Goal: Find specific page/section: Find specific page/section

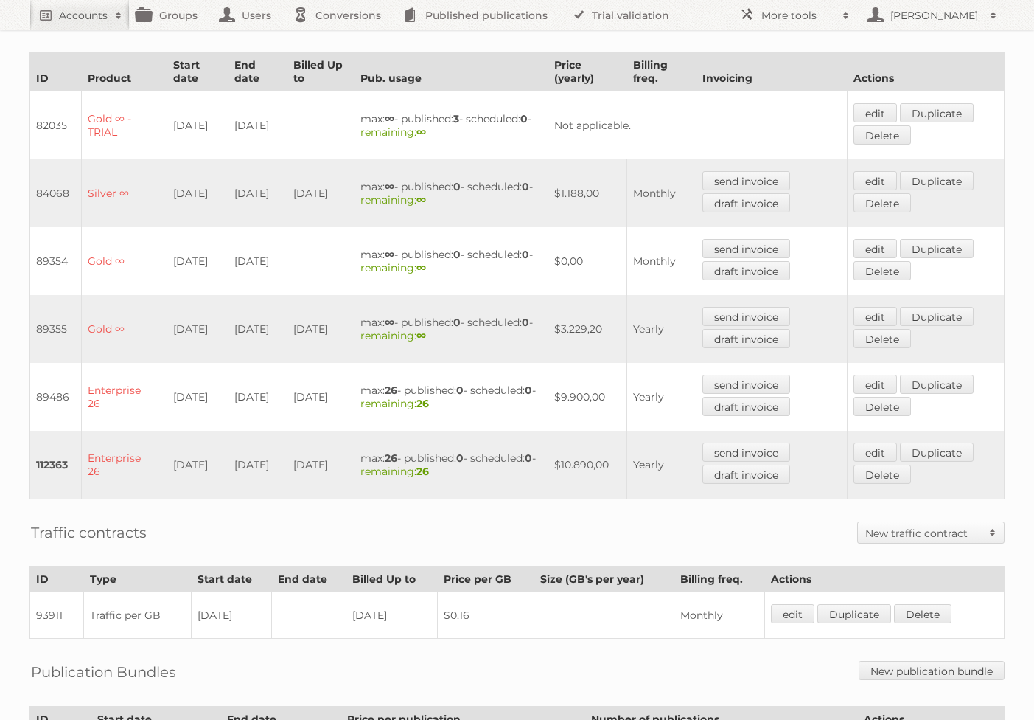
scroll to position [583, 0]
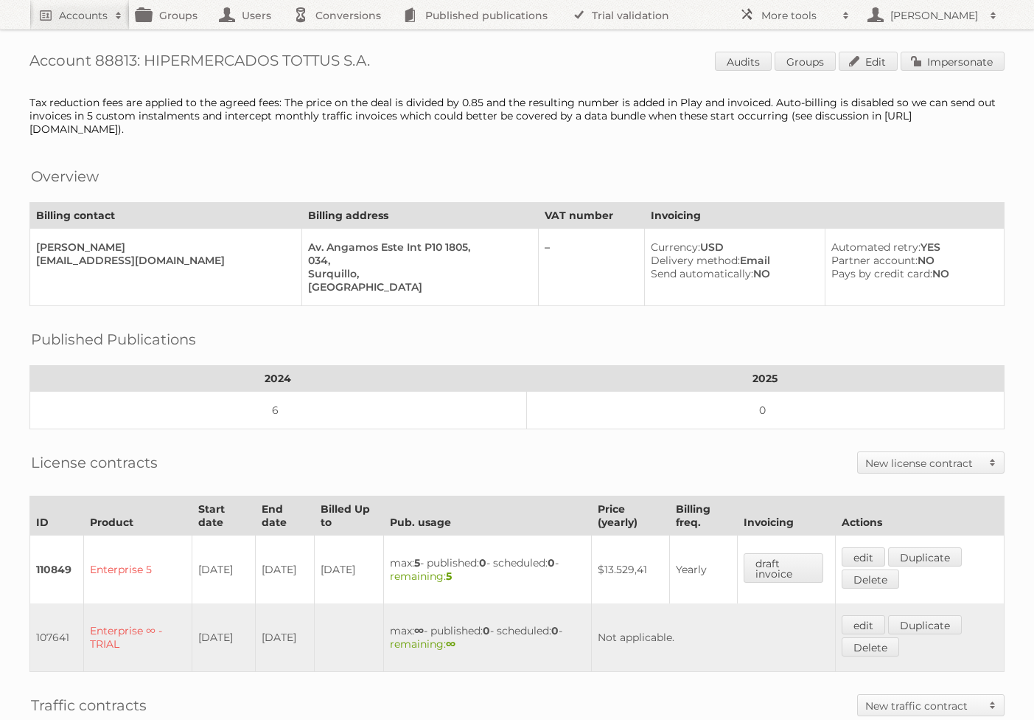
scroll to position [321, 0]
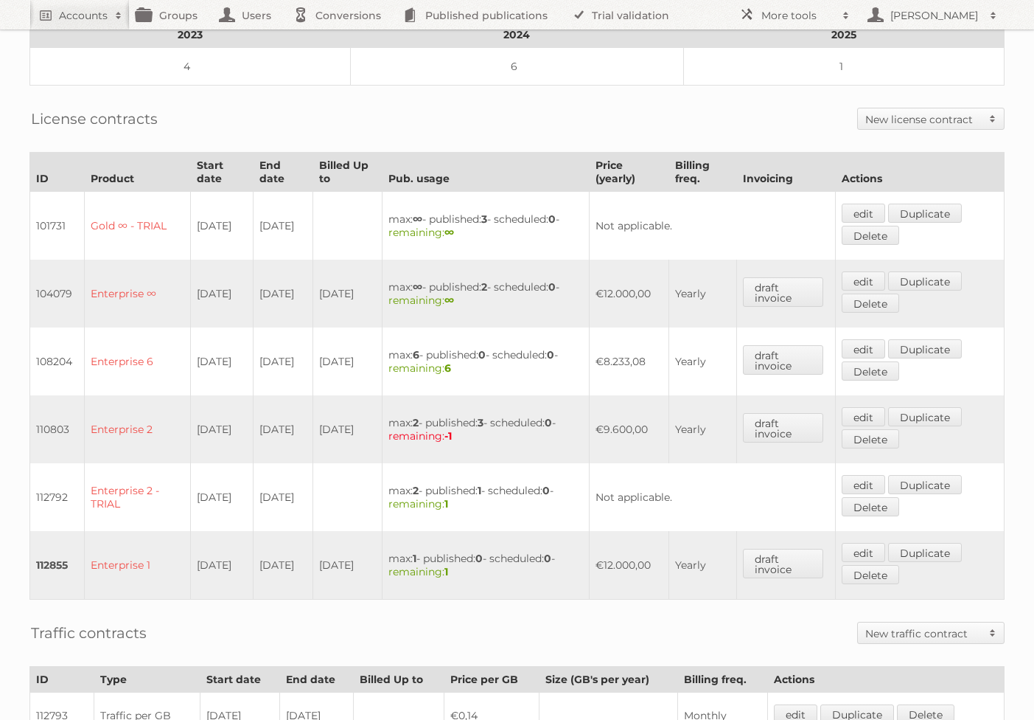
scroll to position [422, 0]
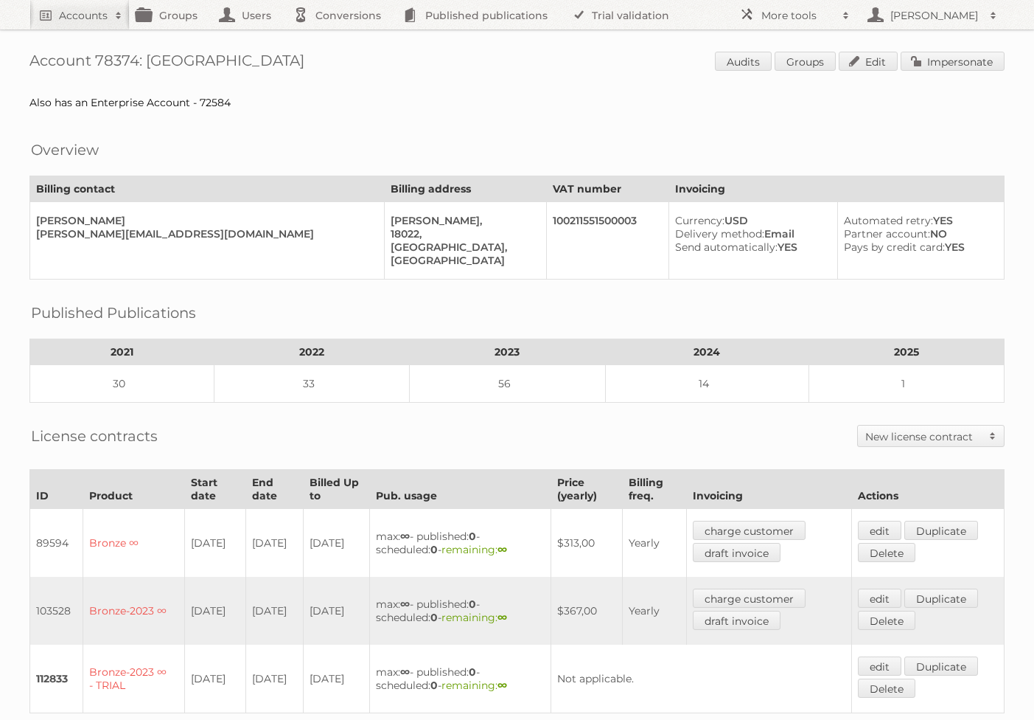
click at [207, 102] on div "Also has an Enterprise Account - 72584" at bounding box center [516, 102] width 975 height 13
copy div "72584"
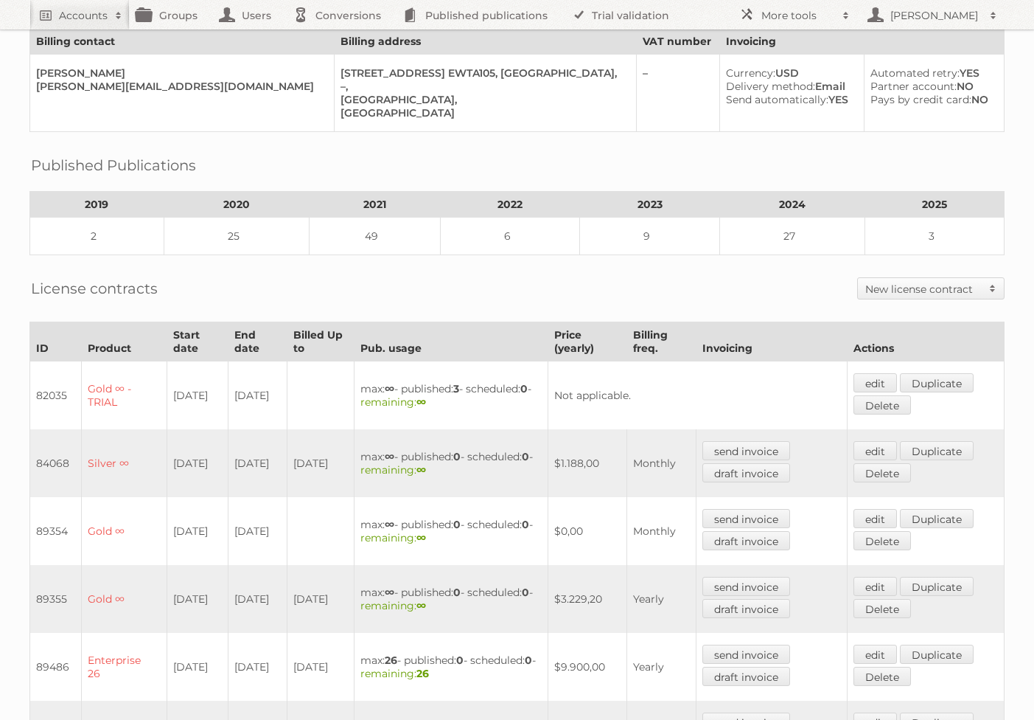
scroll to position [285, 0]
